Goal: Task Accomplishment & Management: Use online tool/utility

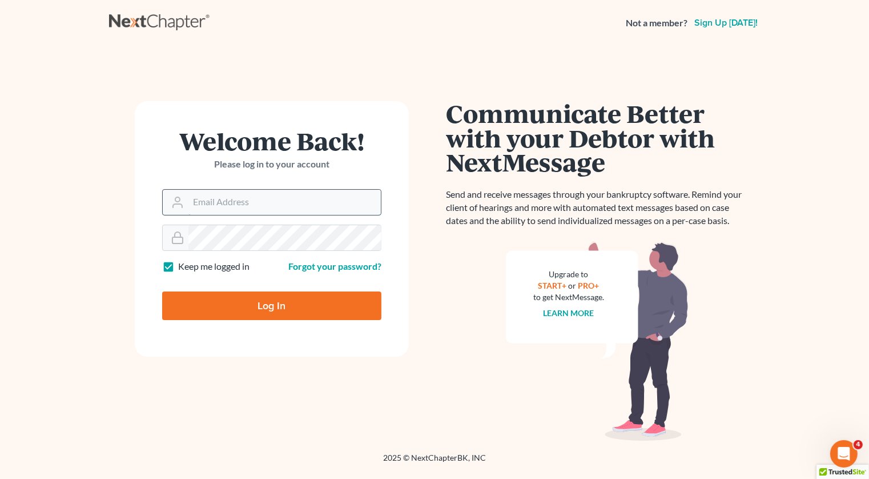
click at [278, 209] on input "Email Address" at bounding box center [285, 202] width 193 height 25
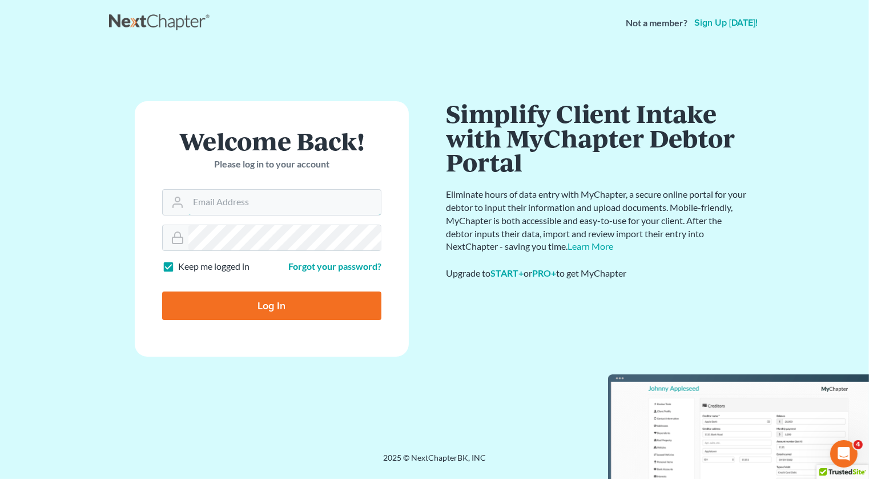
type input "[PERSON_NAME][EMAIL_ADDRESS][DOMAIN_NAME]"
click at [283, 302] on input "Log In" at bounding box center [271, 305] width 219 height 29
type input "Thinking..."
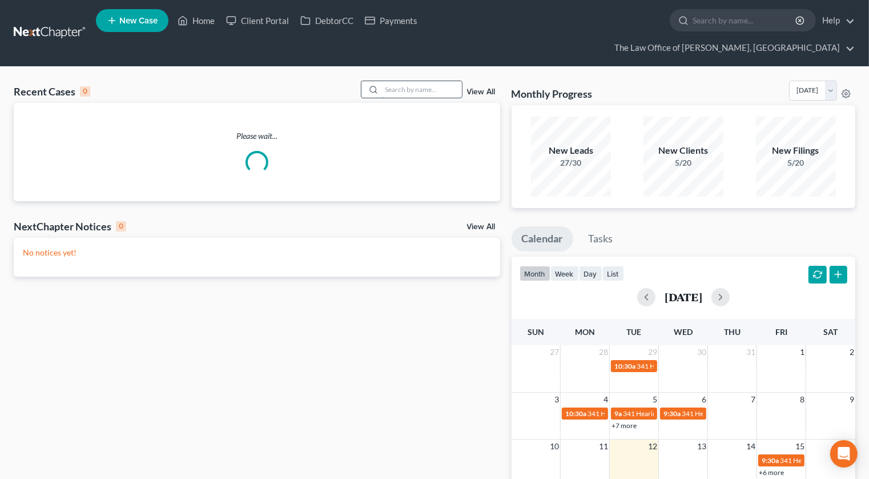
click at [424, 81] on input "search" at bounding box center [422, 89] width 80 height 17
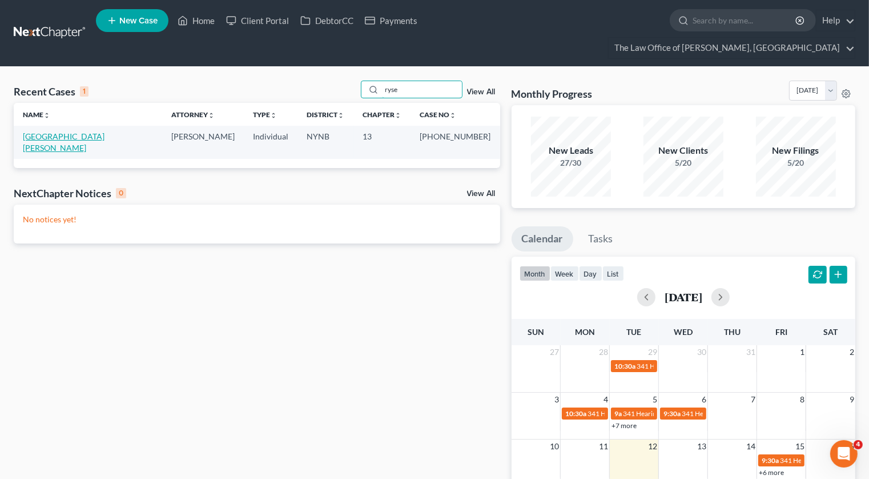
type input "ryse"
click at [57, 131] on link "[GEOGRAPHIC_DATA][PERSON_NAME]" at bounding box center [64, 141] width 82 height 21
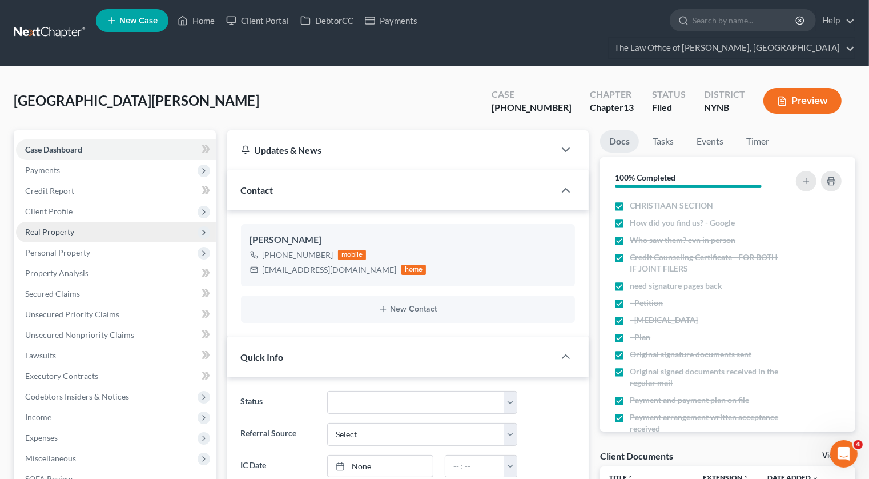
scroll to position [127, 0]
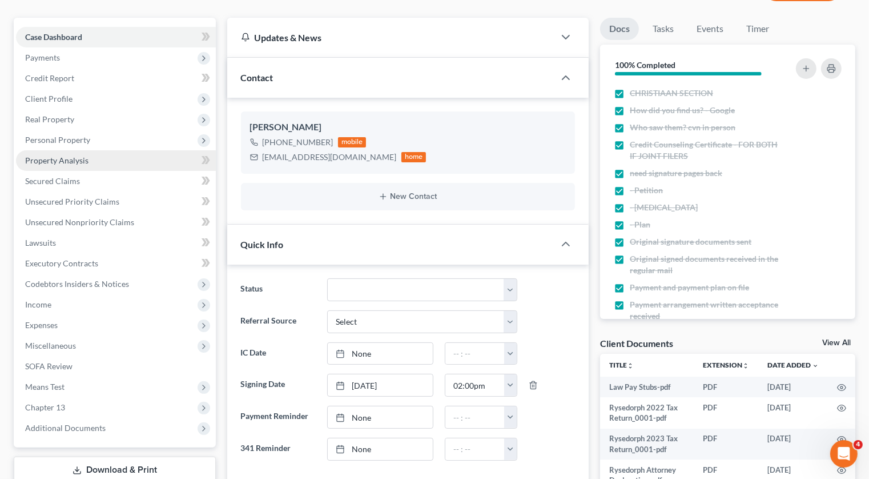
click at [77, 155] on span "Property Analysis" at bounding box center [56, 160] width 63 height 10
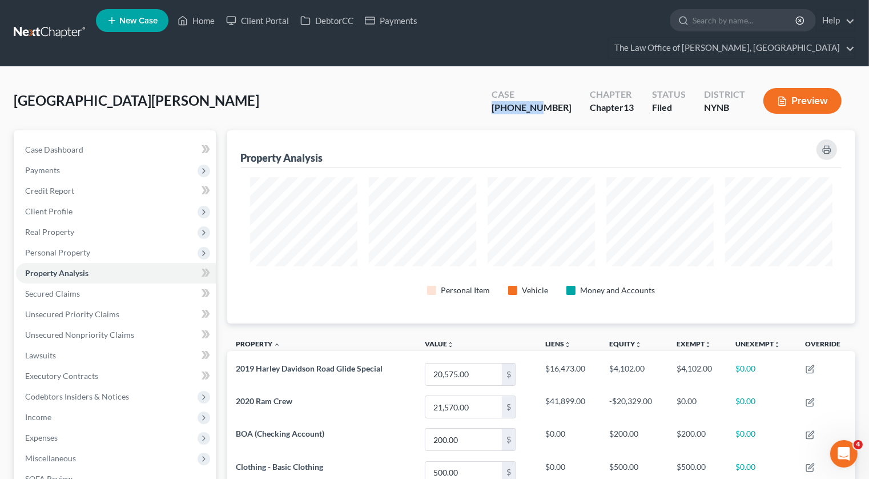
drag, startPoint x: 566, startPoint y: 84, endPoint x: 521, endPoint y: 83, distance: 44.6
click at [521, 85] on div "Case [PHONE_NUMBER]" at bounding box center [532, 102] width 98 height 34
copy div "24-10768-"
